Goal: Task Accomplishment & Management: Manage account settings

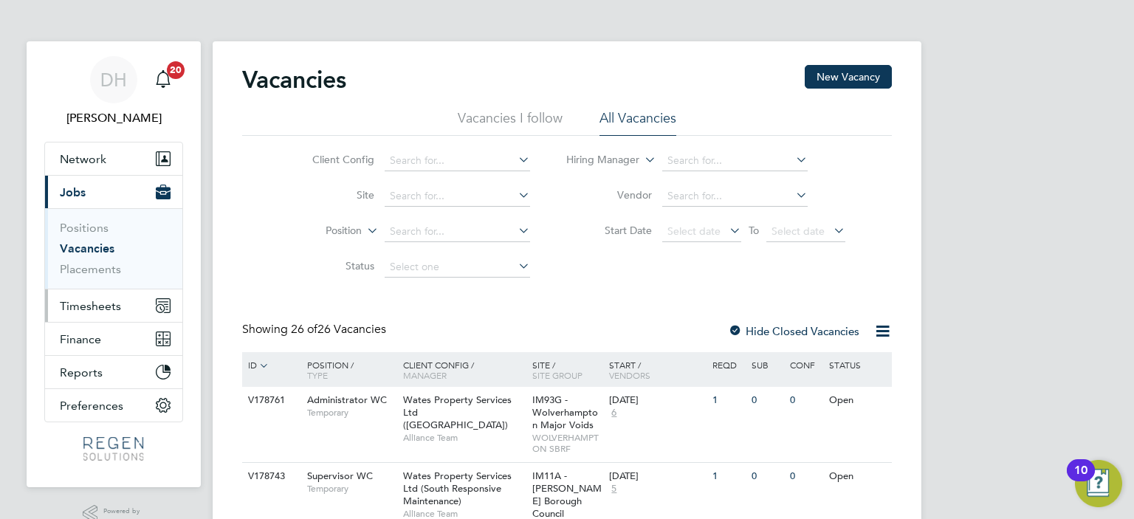
click at [99, 306] on span "Timesheets" at bounding box center [90, 306] width 61 height 14
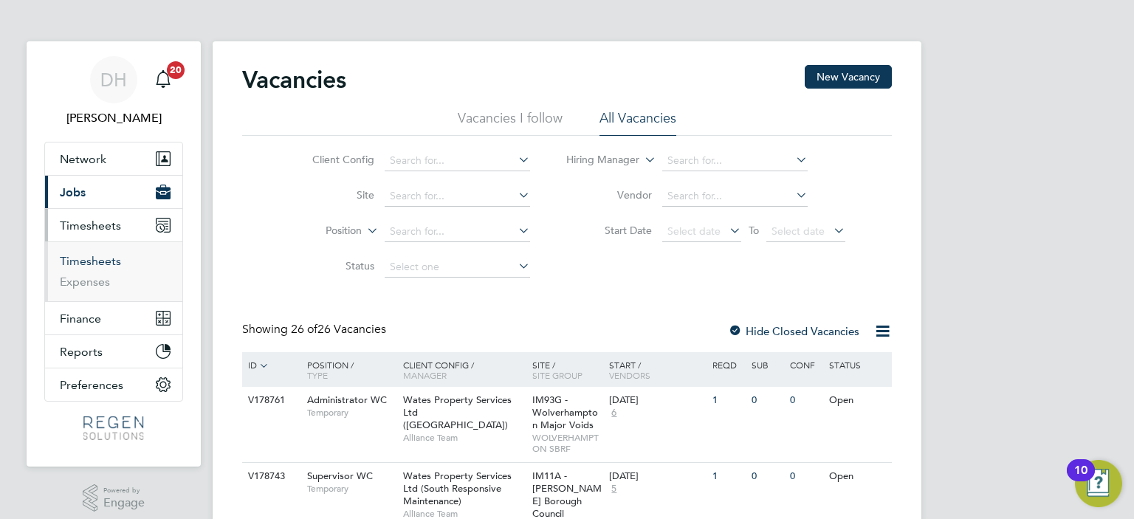
click at [80, 262] on link "Timesheets" at bounding box center [90, 261] width 61 height 14
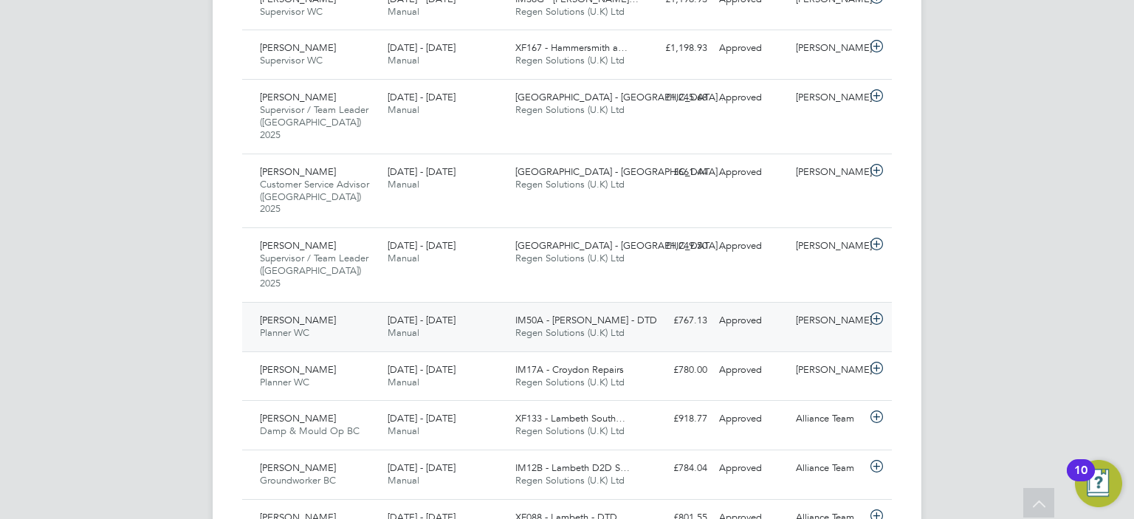
click at [466, 309] on div "[DATE] - [DATE] Manual" at bounding box center [446, 327] width 128 height 37
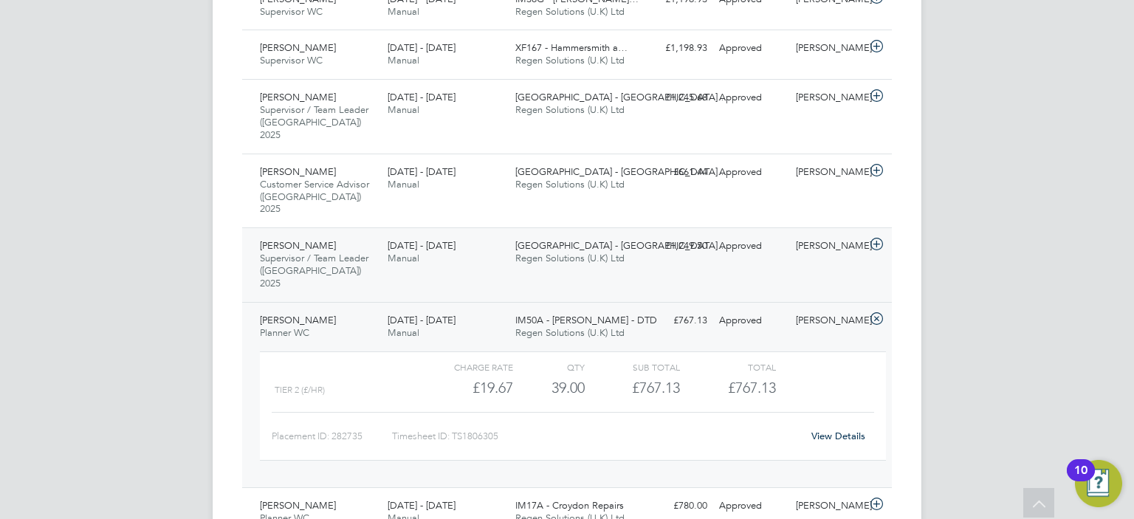
click at [391, 244] on div "[DATE] - [DATE] Manual" at bounding box center [446, 252] width 128 height 37
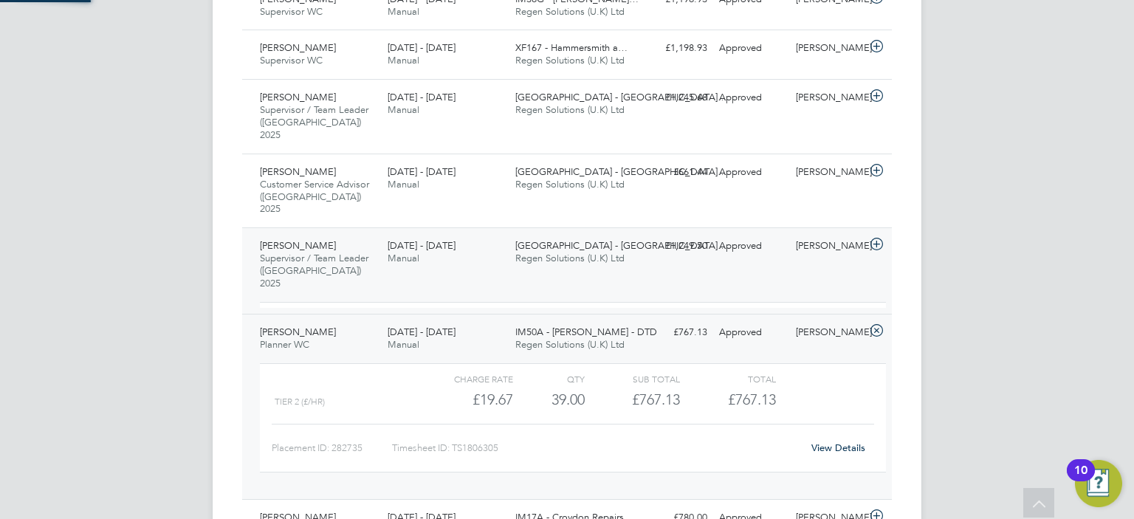
scroll to position [24, 143]
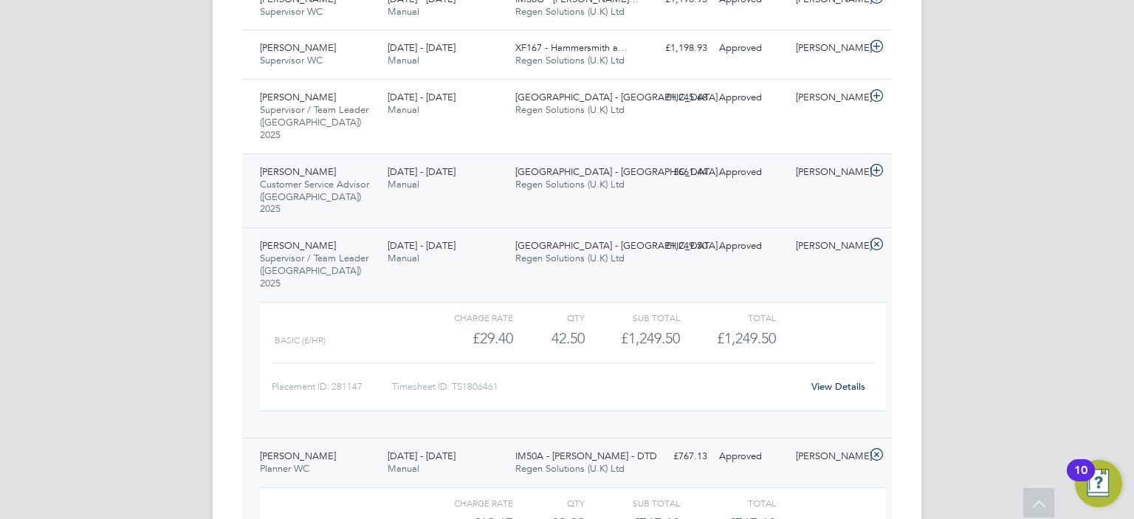
click at [422, 182] on div "[PERSON_NAME] Customer Service Advisor ([GEOGRAPHIC_DATA]) 2025 [DATE] - [DATE]…" at bounding box center [567, 191] width 650 height 75
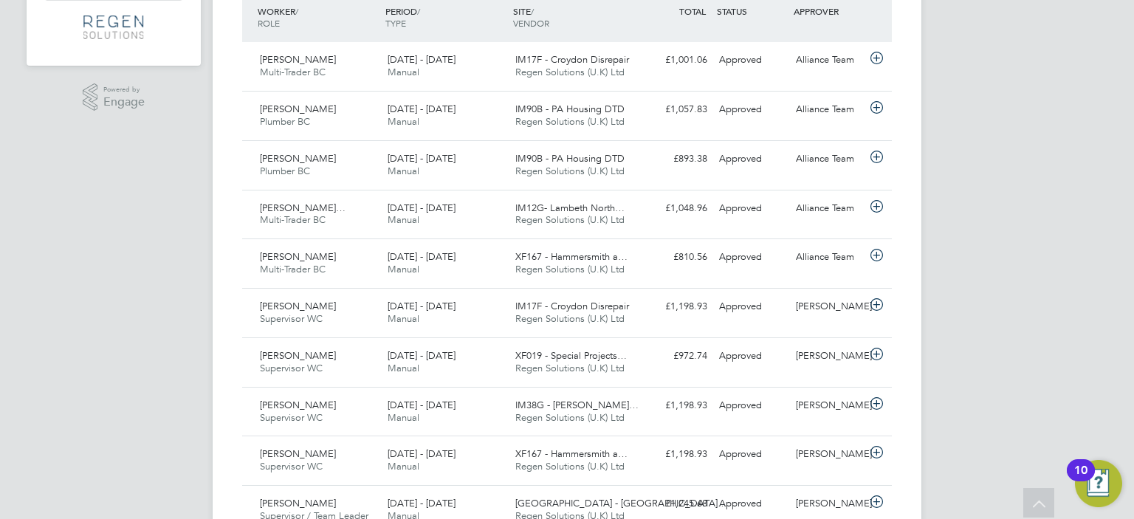
scroll to position [399, 0]
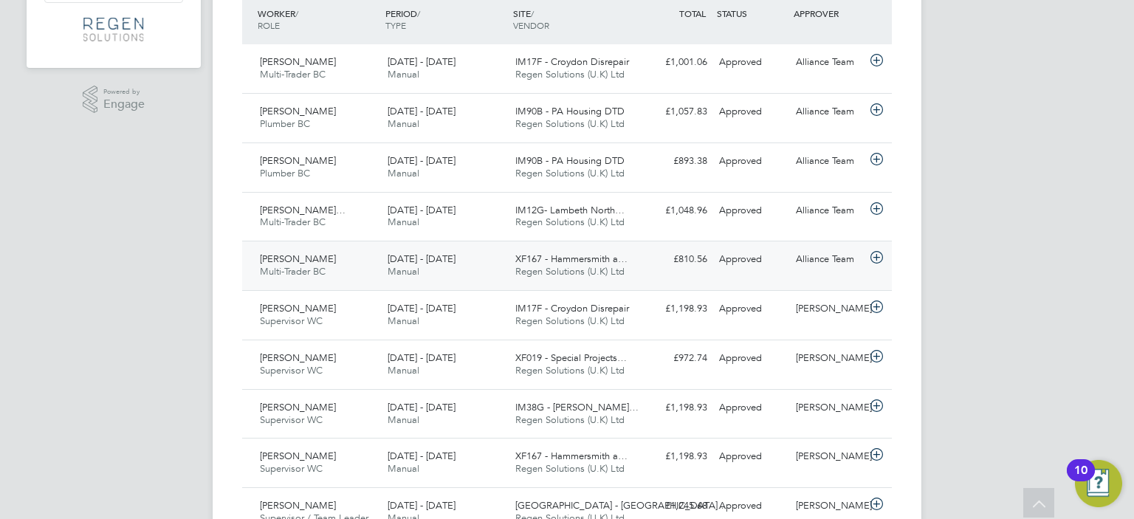
click at [401, 271] on span "Manual" at bounding box center [404, 271] width 32 height 13
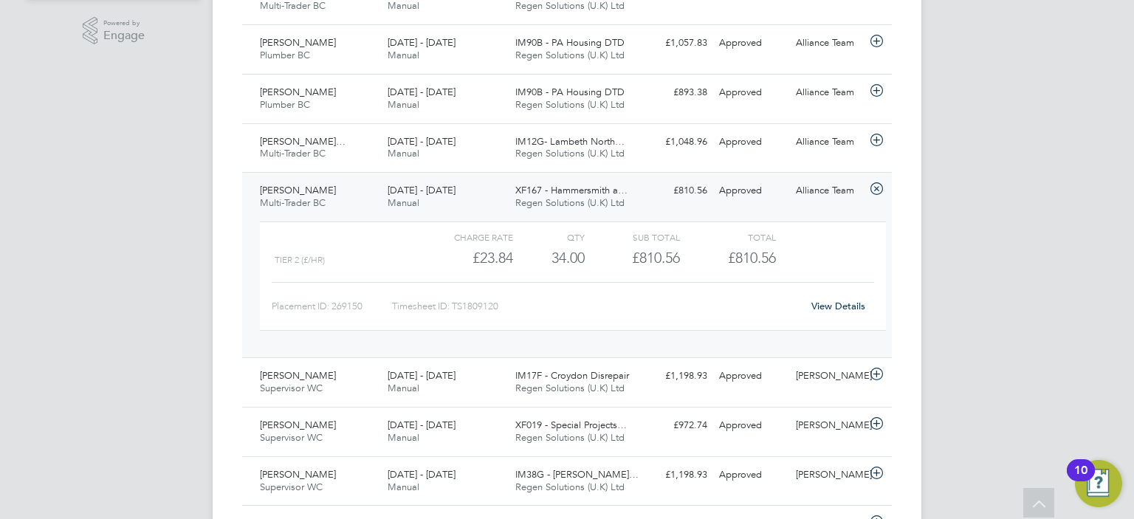
scroll to position [472, 0]
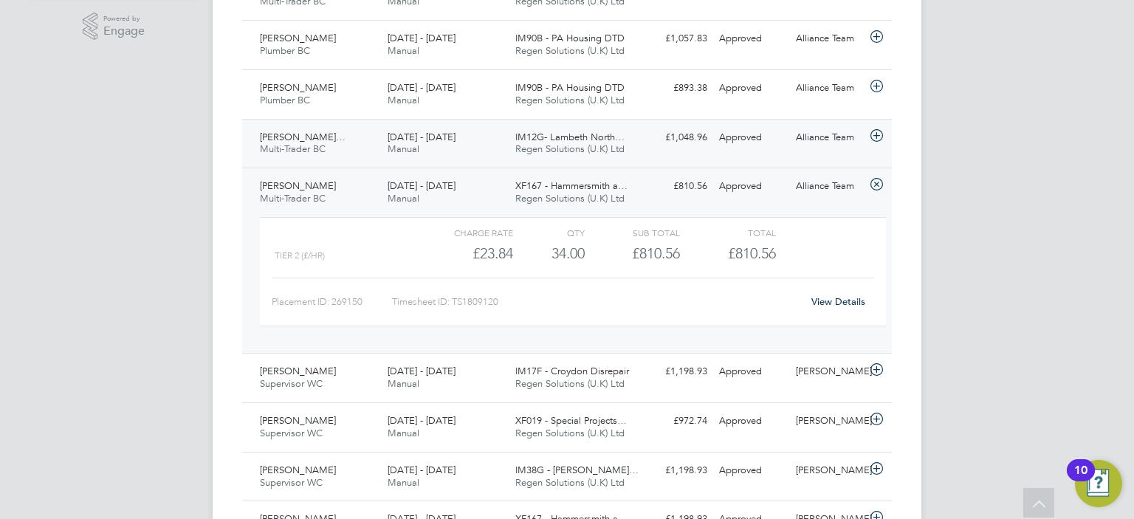
click at [466, 150] on div "[DATE] - [DATE] Manual" at bounding box center [446, 143] width 128 height 37
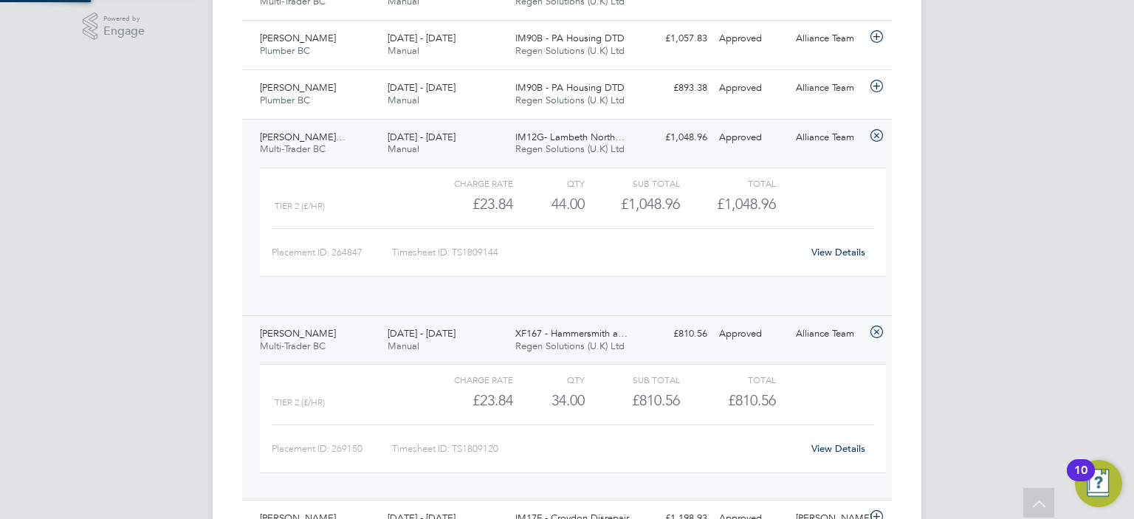
scroll to position [24, 143]
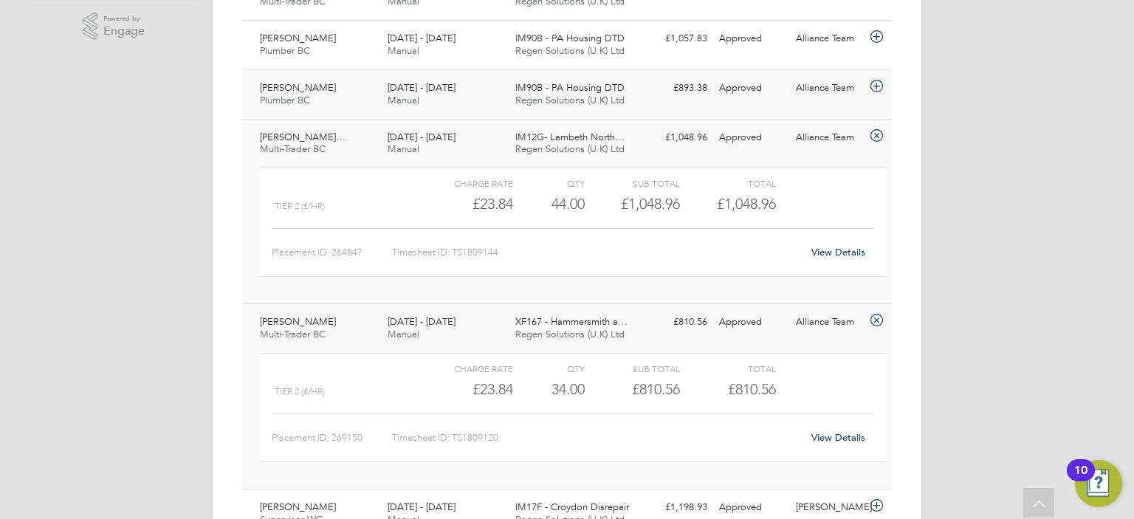
click at [415, 82] on span "[DATE] - [DATE]" at bounding box center [422, 87] width 68 height 13
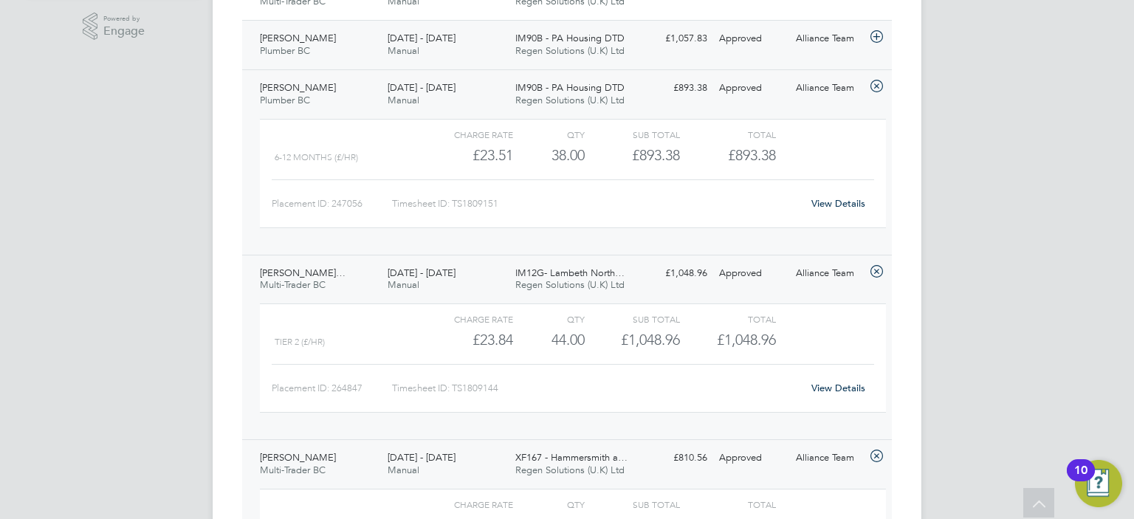
click at [443, 33] on span "[DATE] - [DATE]" at bounding box center [422, 38] width 68 height 13
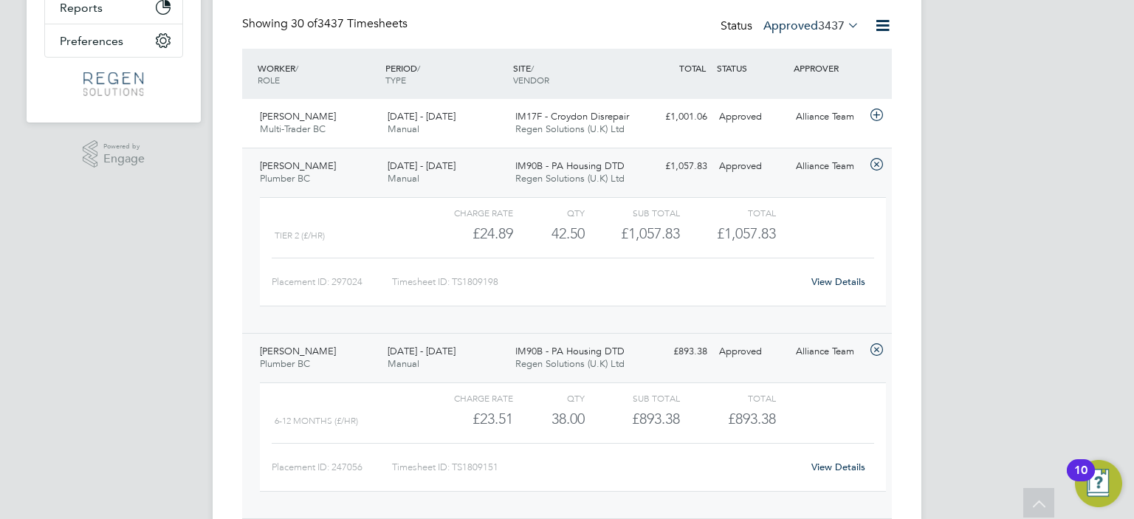
scroll to position [338, 0]
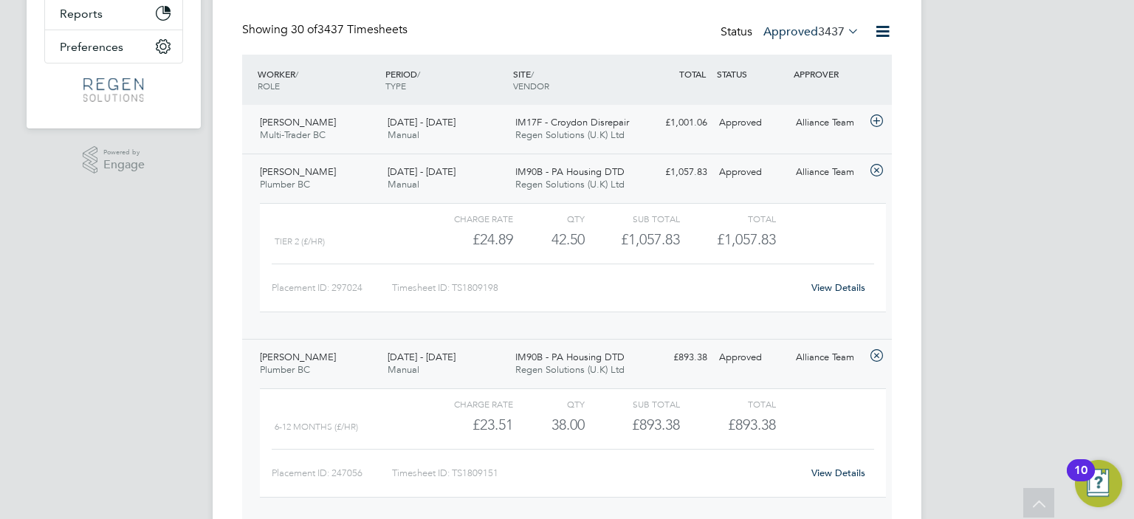
click at [620, 130] on span "Regen Solutions (U.K) Ltd" at bounding box center [569, 134] width 109 height 13
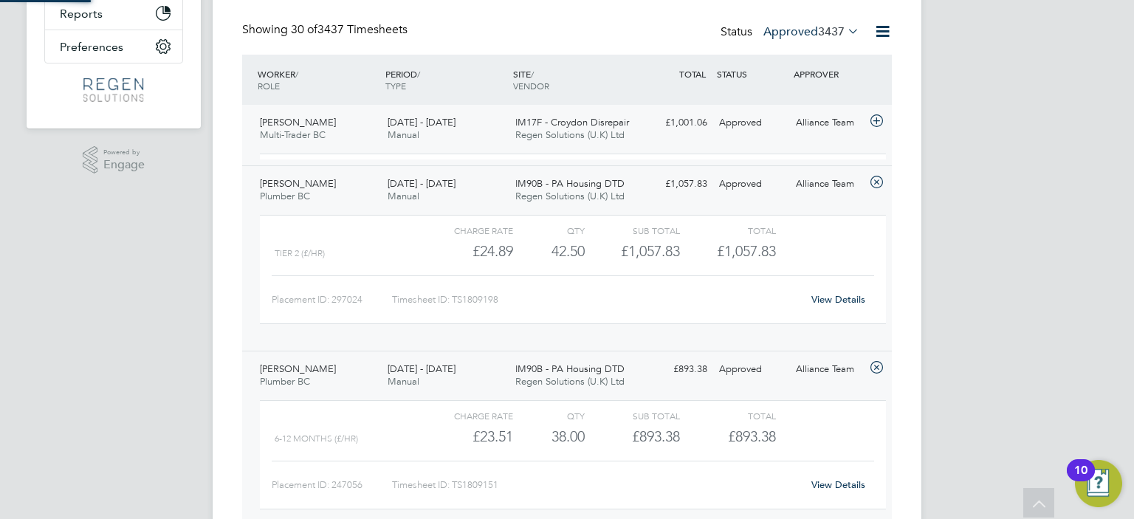
scroll to position [24, 143]
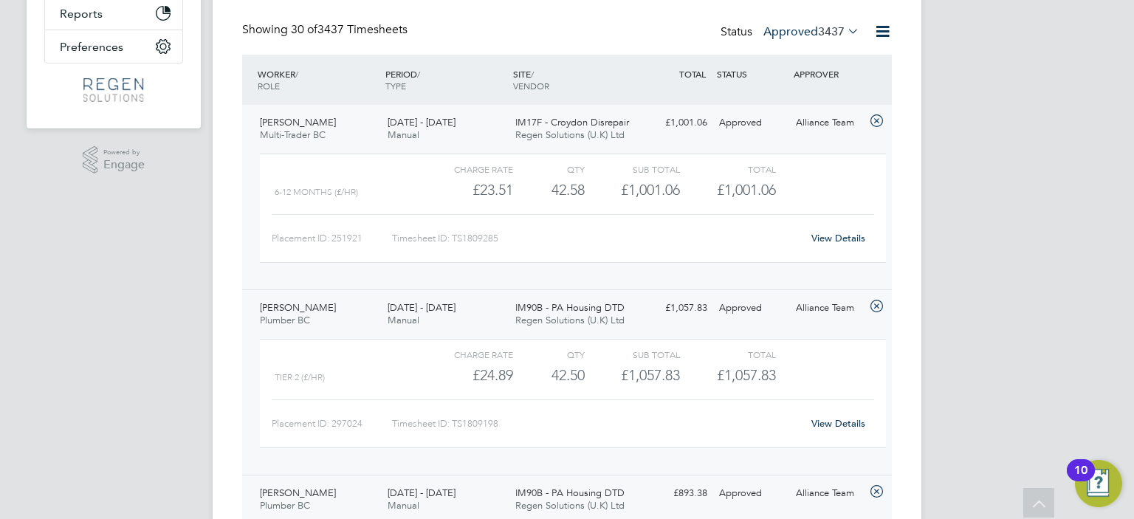
click at [839, 244] on div "View Details" at bounding box center [838, 239] width 72 height 24
click at [833, 235] on link "View Details" at bounding box center [838, 238] width 54 height 13
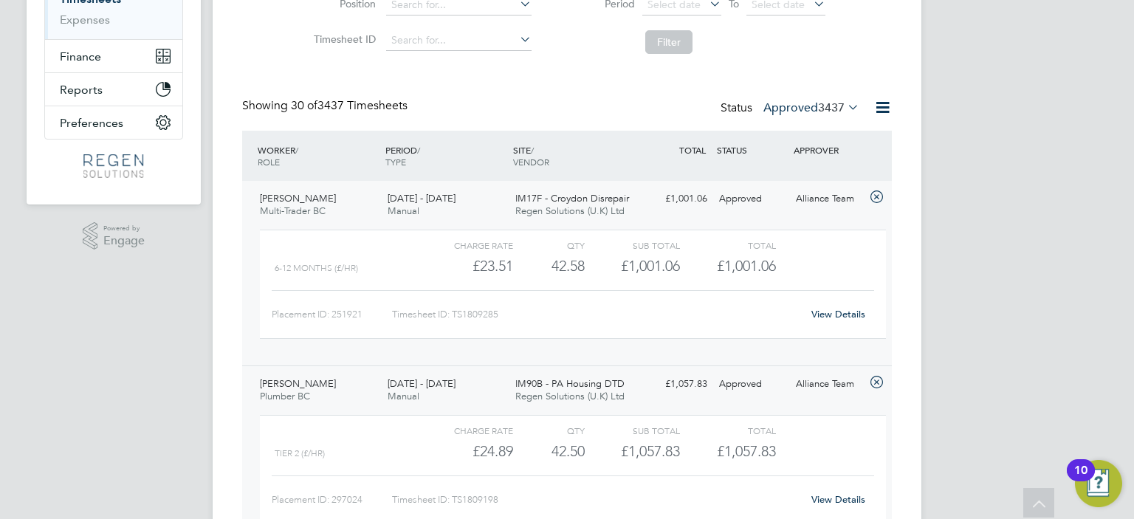
scroll to position [0, 0]
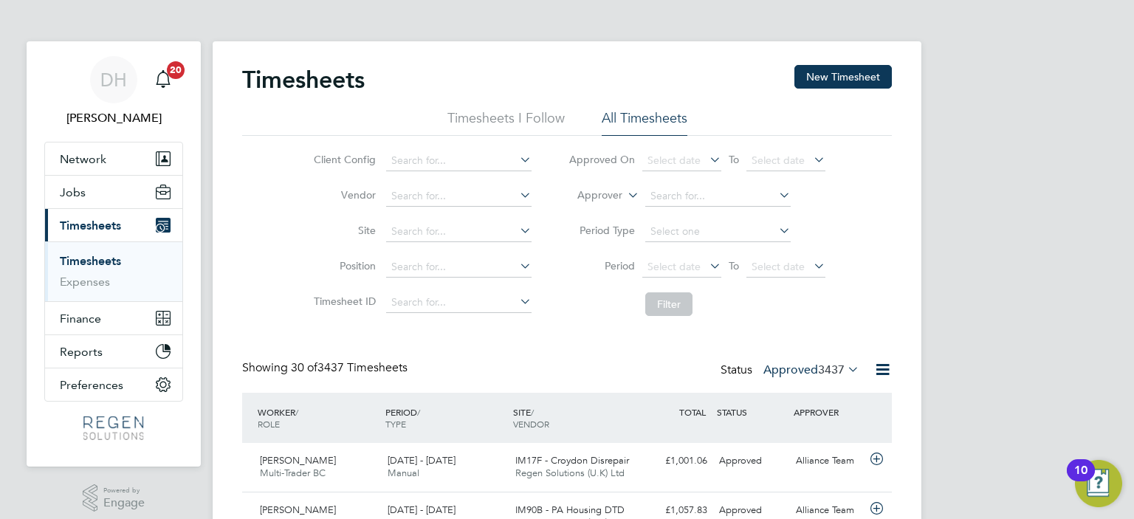
click at [824, 368] on span "3437" at bounding box center [831, 369] width 27 height 15
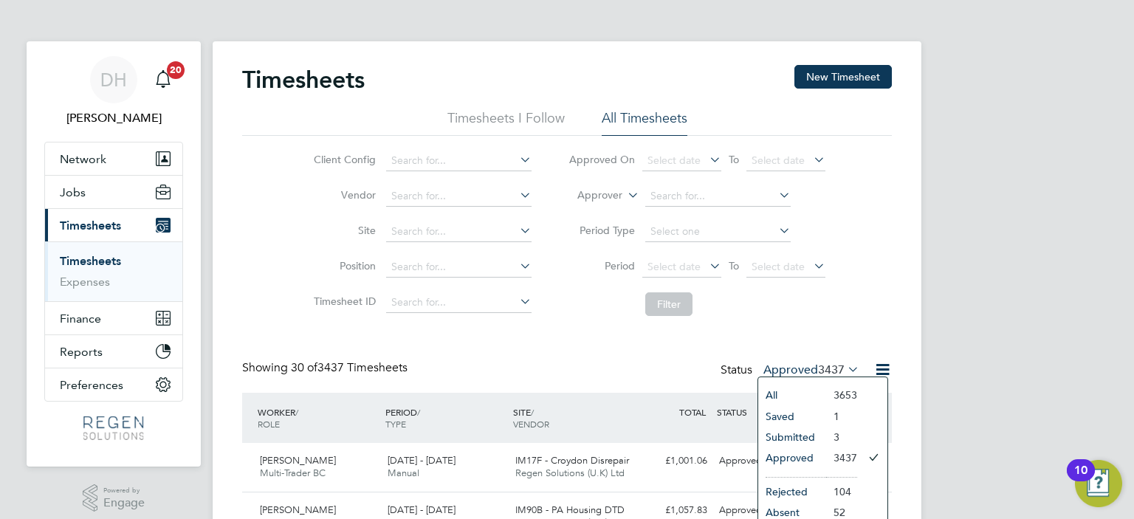
click at [798, 432] on li "Submitted" at bounding box center [792, 437] width 68 height 21
